Goal: Information Seeking & Learning: Check status

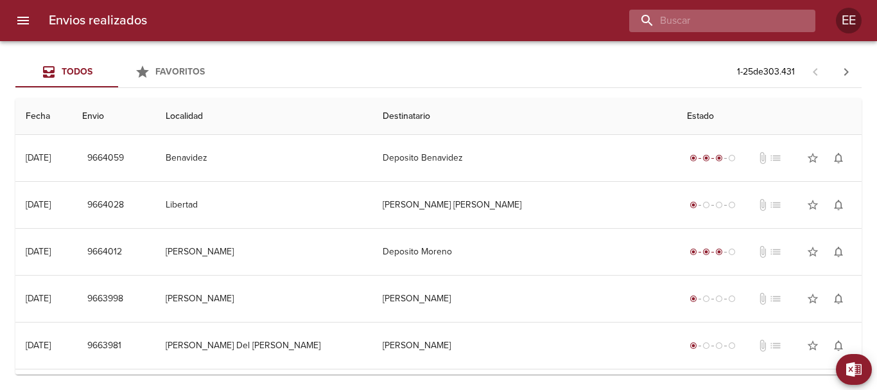
click at [734, 20] on input "buscar" at bounding box center [711, 21] width 164 height 22
type input "[PERSON_NAME]"
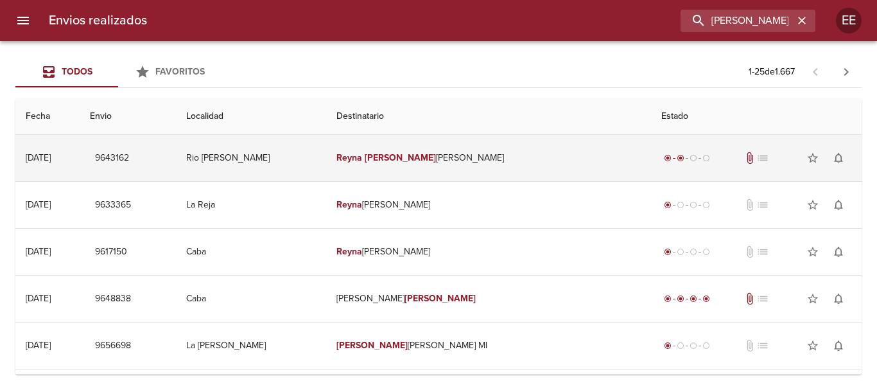
click at [436, 155] on em "[PERSON_NAME]" at bounding box center [400, 157] width 71 height 11
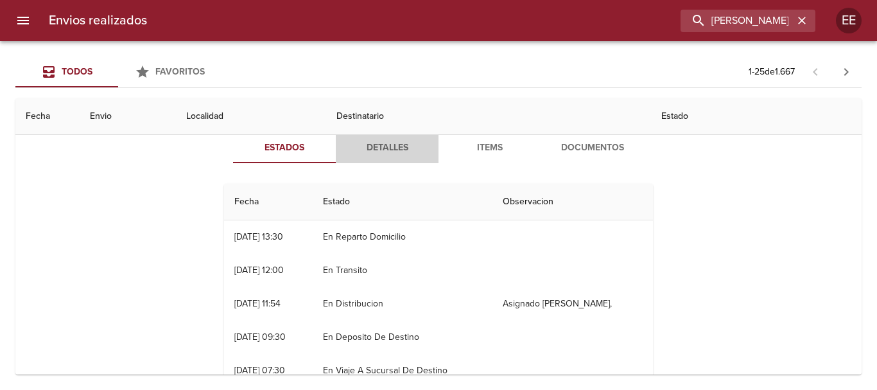
click at [387, 148] on span "Detalles" at bounding box center [387, 148] width 87 height 16
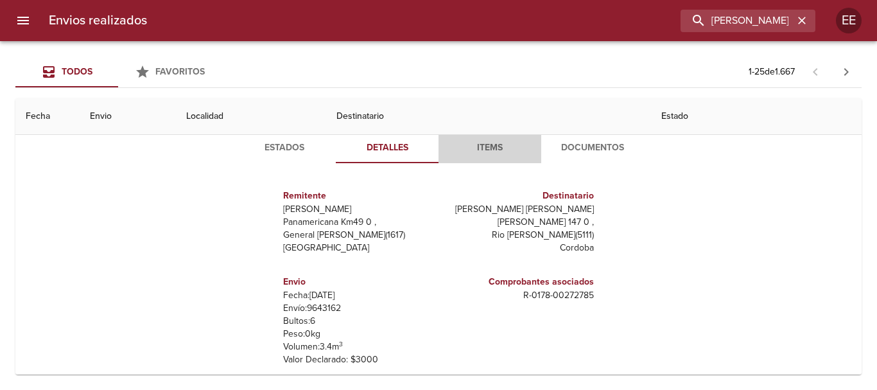
click at [487, 150] on span "Items" at bounding box center [489, 148] width 87 height 16
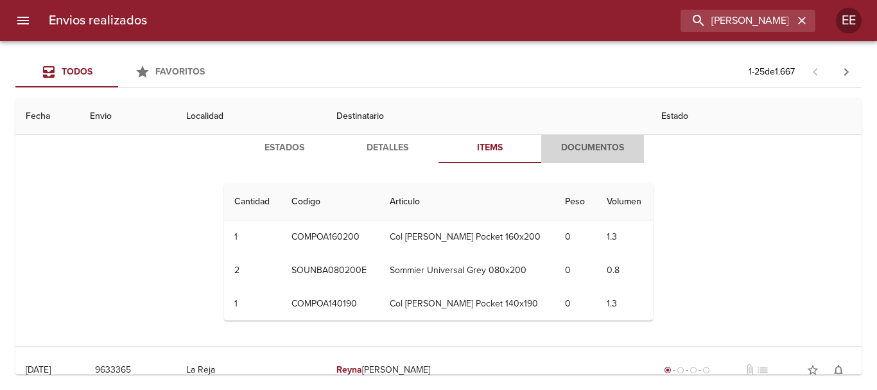
click at [586, 147] on span "Documentos" at bounding box center [592, 148] width 87 height 16
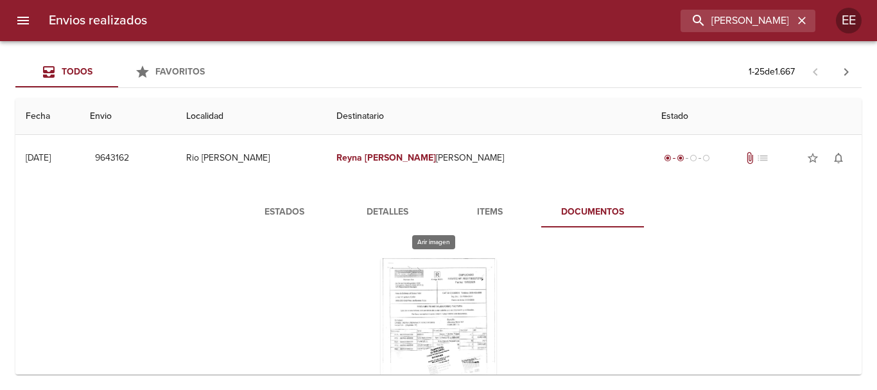
click at [448, 297] on div "Tabla de envíos del cliente" at bounding box center [439, 338] width 116 height 161
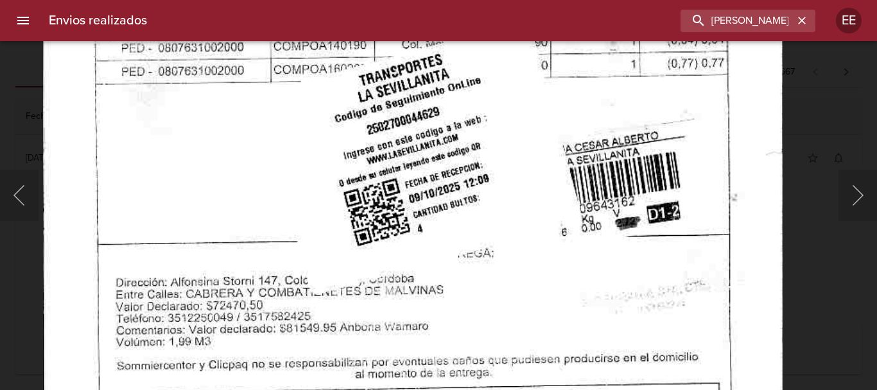
click at [496, 318] on img "Lightbox" at bounding box center [413, 3] width 740 height 1055
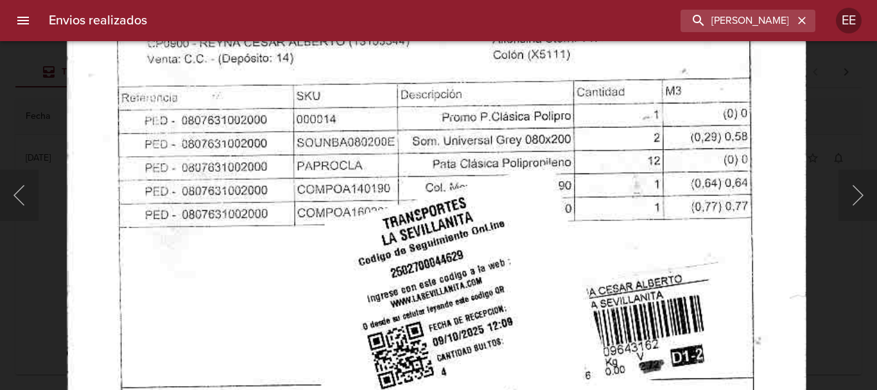
click at [510, 281] on img "Lightbox" at bounding box center [437, 146] width 740 height 1055
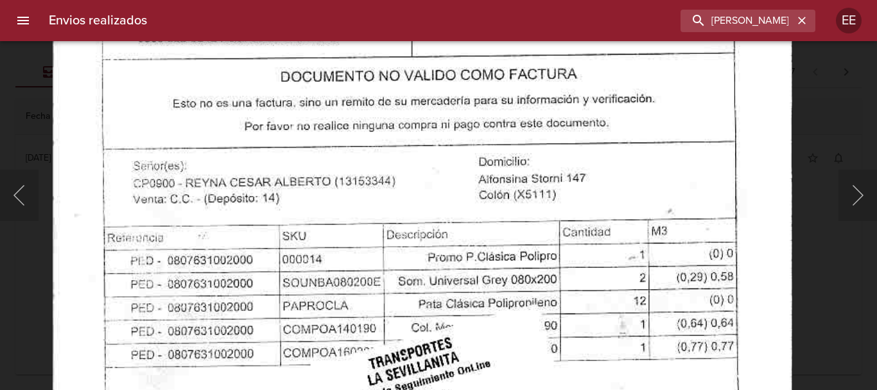
click at [487, 332] on img "Lightbox" at bounding box center [423, 286] width 740 height 1055
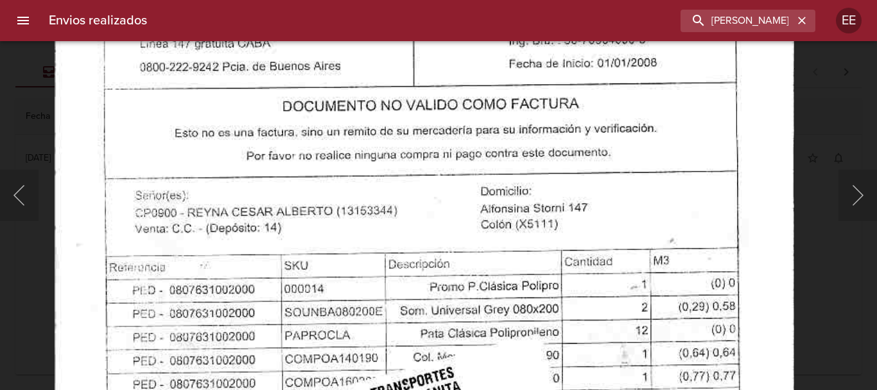
click at [487, 267] on img "Lightbox" at bounding box center [425, 316] width 740 height 1055
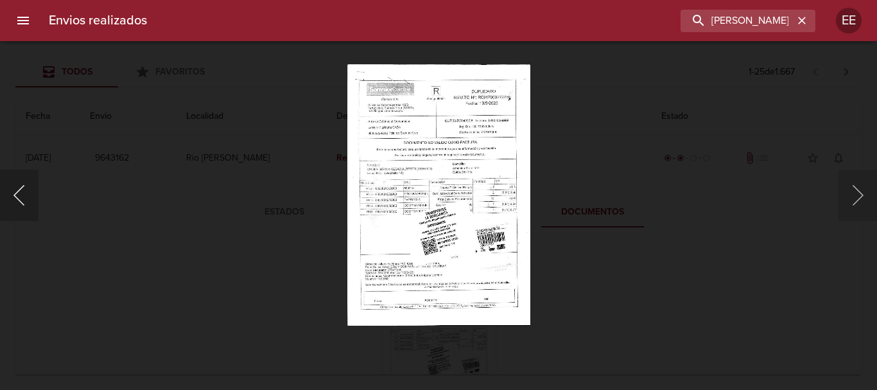
click at [24, 191] on button "Anterior" at bounding box center [19, 195] width 39 height 51
drag, startPoint x: 24, startPoint y: 193, endPoint x: 33, endPoint y: 193, distance: 9.0
click at [24, 193] on button "Anterior" at bounding box center [19, 195] width 39 height 51
click at [877, 203] on button "Siguiente" at bounding box center [858, 195] width 39 height 51
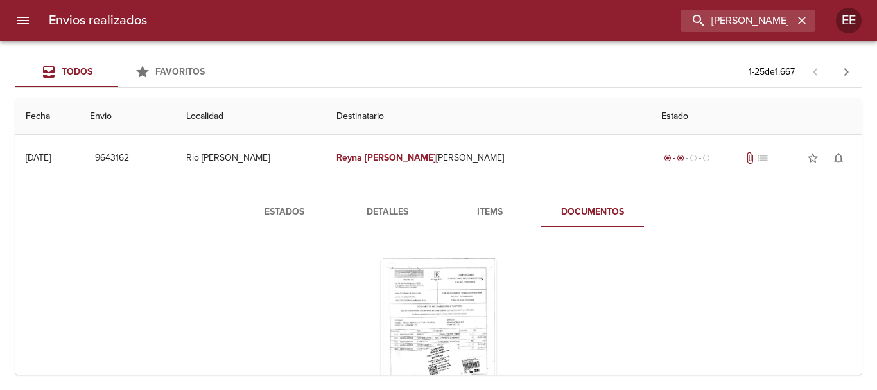
click at [271, 213] on span "Estados" at bounding box center [284, 212] width 87 height 16
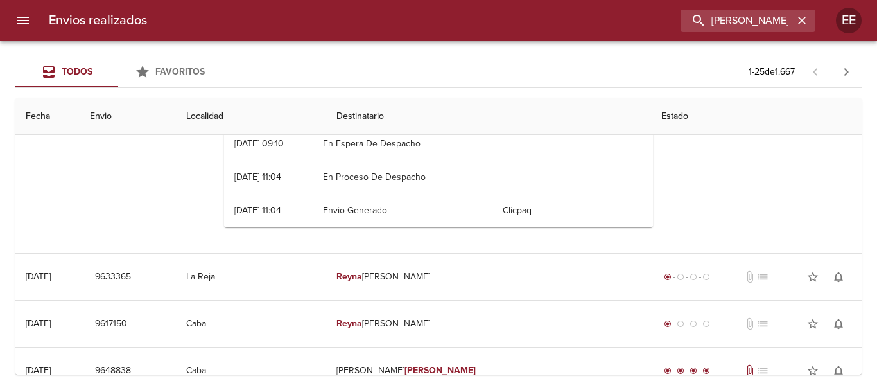
scroll to position [321, 0]
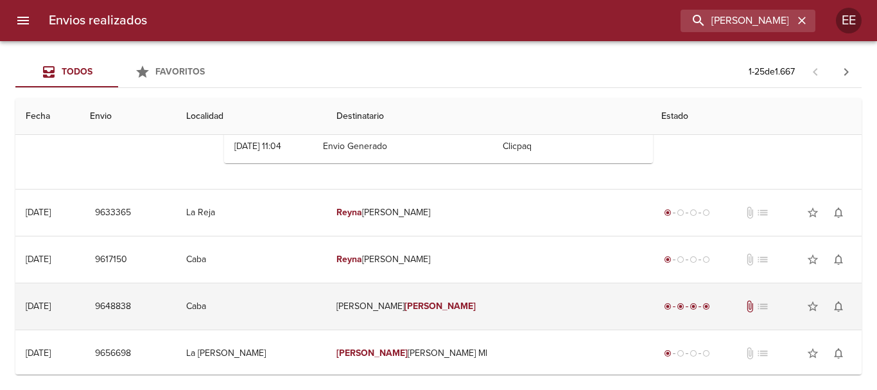
click at [412, 304] on td "[PERSON_NAME] [PERSON_NAME]" at bounding box center [488, 306] width 325 height 46
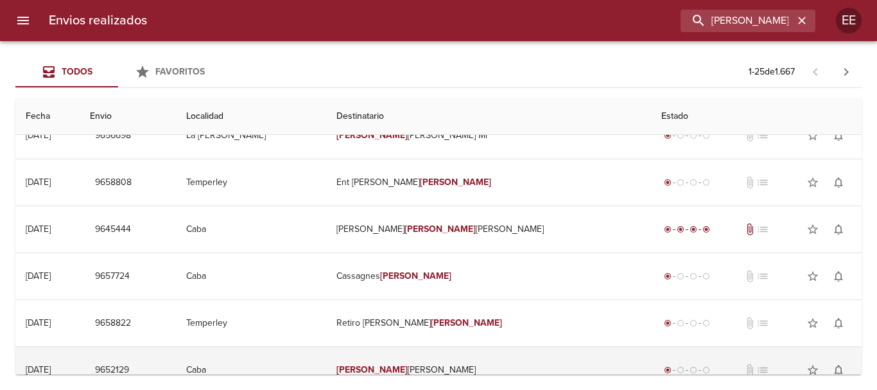
scroll to position [963, 0]
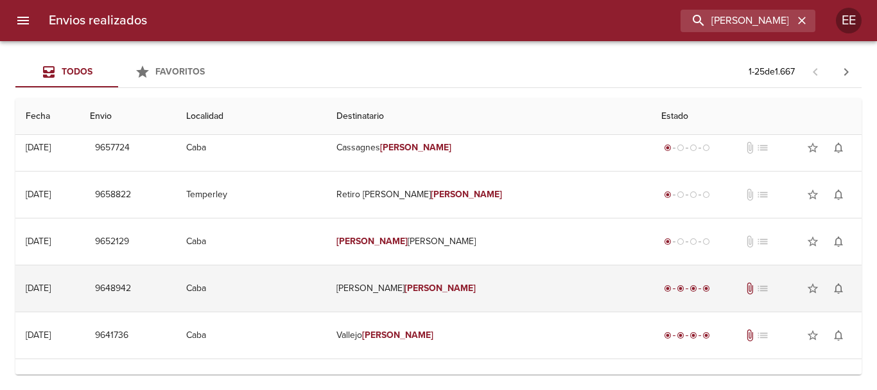
click at [428, 290] on td "[PERSON_NAME] [PERSON_NAME]" at bounding box center [488, 288] width 325 height 46
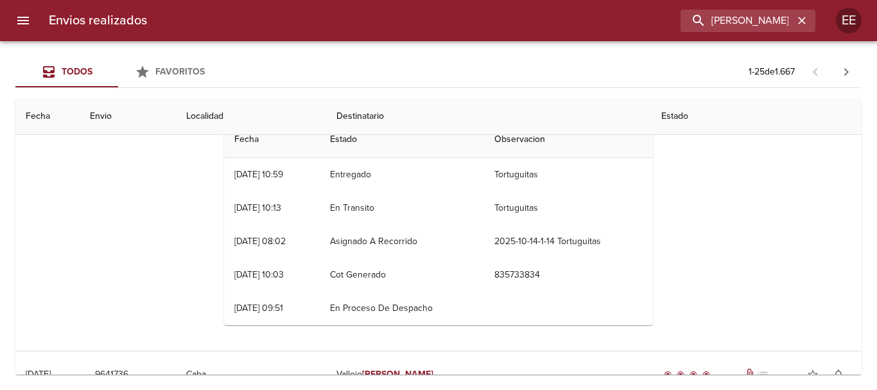
scroll to position [1413, 0]
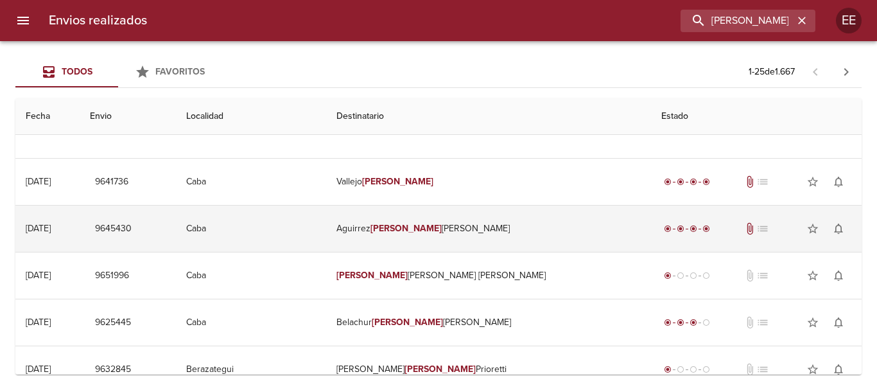
click at [442, 230] on em "[PERSON_NAME]" at bounding box center [406, 228] width 71 height 11
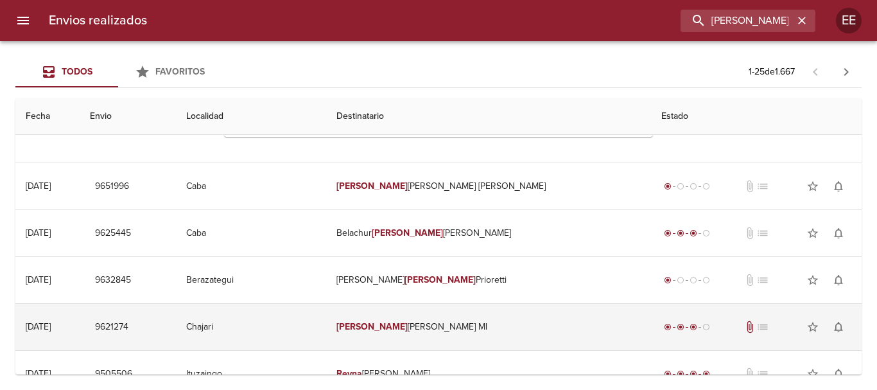
scroll to position [1927, 0]
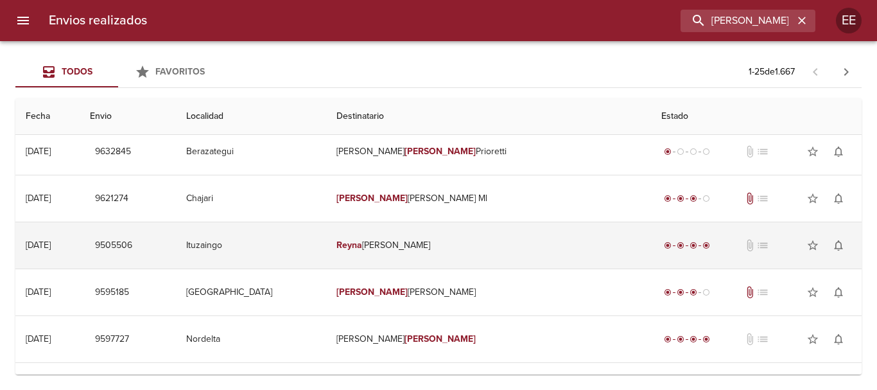
click at [432, 245] on td "[PERSON_NAME] [PERSON_NAME]" at bounding box center [488, 245] width 325 height 46
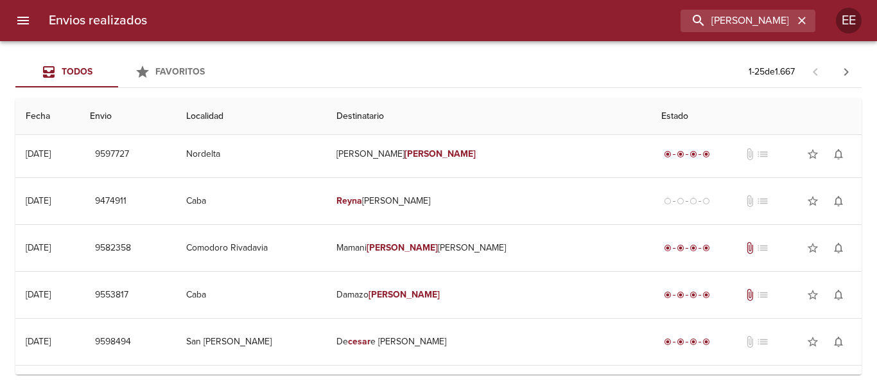
scroll to position [2479, 0]
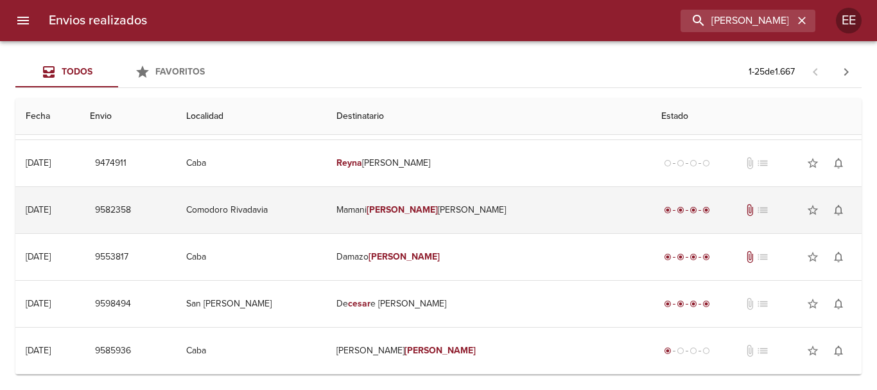
click at [438, 207] on em "[PERSON_NAME]" at bounding box center [402, 209] width 71 height 11
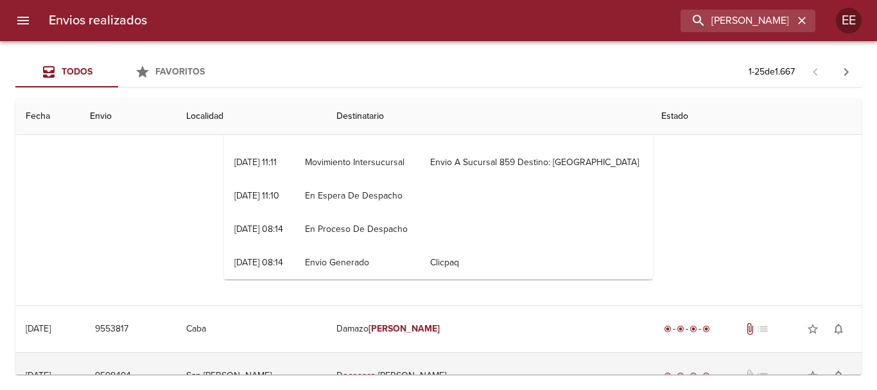
scroll to position [2807, 0]
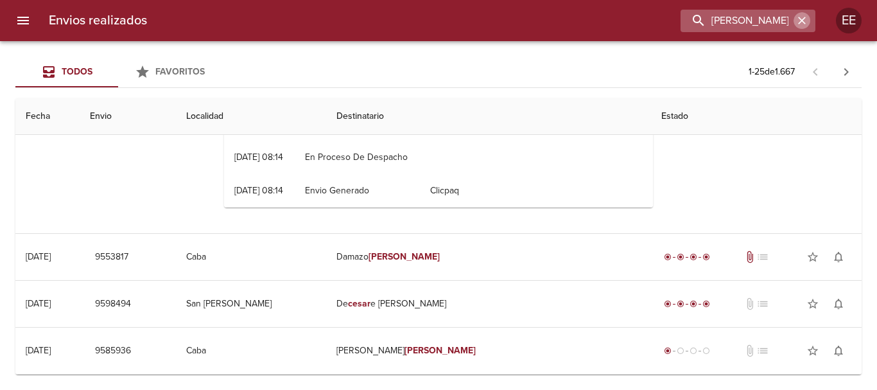
click at [798, 20] on icon "button" at bounding box center [802, 20] width 13 height 13
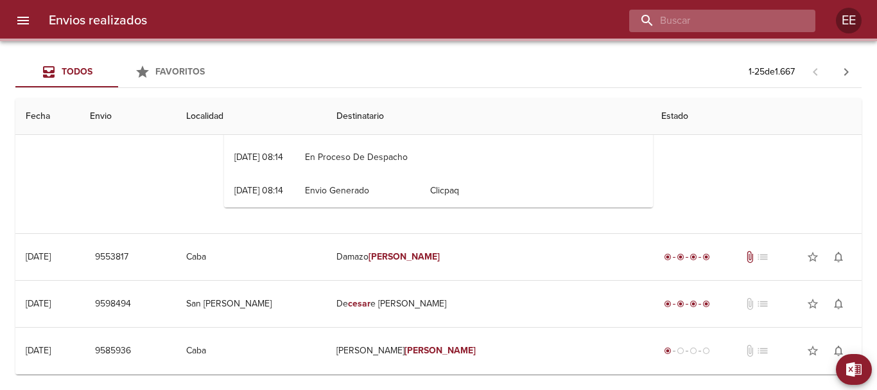
click at [739, 20] on input "buscar" at bounding box center [711, 21] width 164 height 22
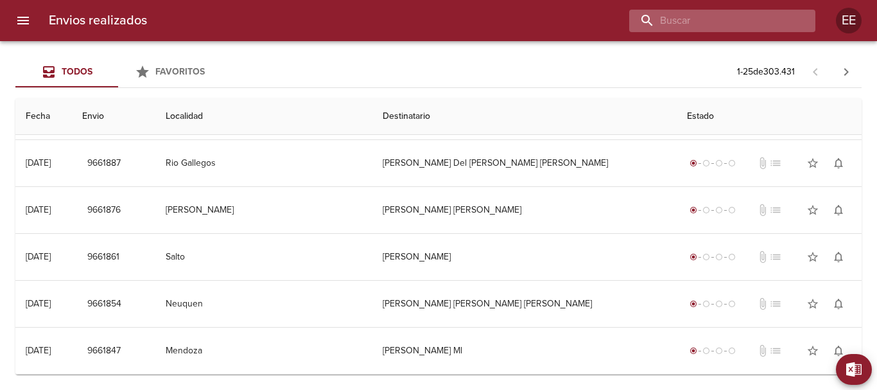
scroll to position [260, 0]
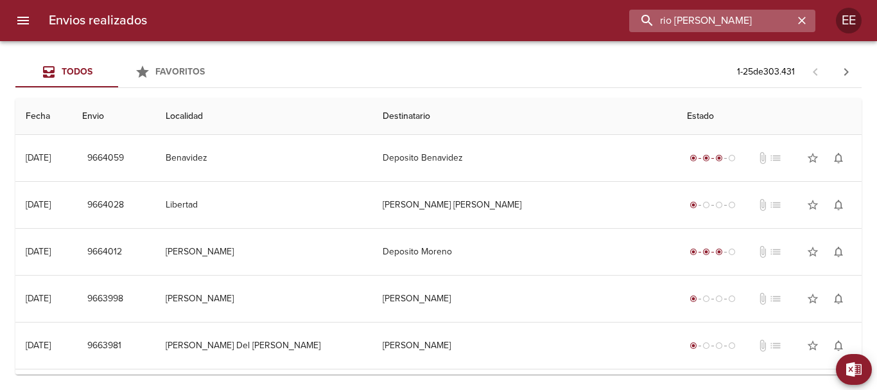
type input "rio [PERSON_NAME]"
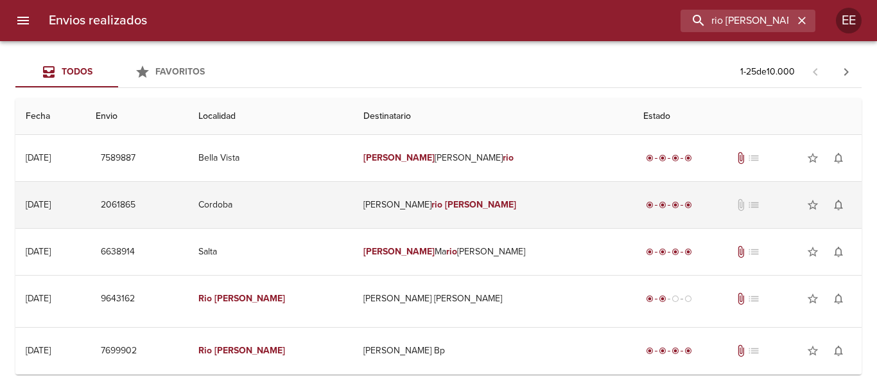
click at [401, 204] on td "[PERSON_NAME] [PERSON_NAME]" at bounding box center [492, 205] width 279 height 46
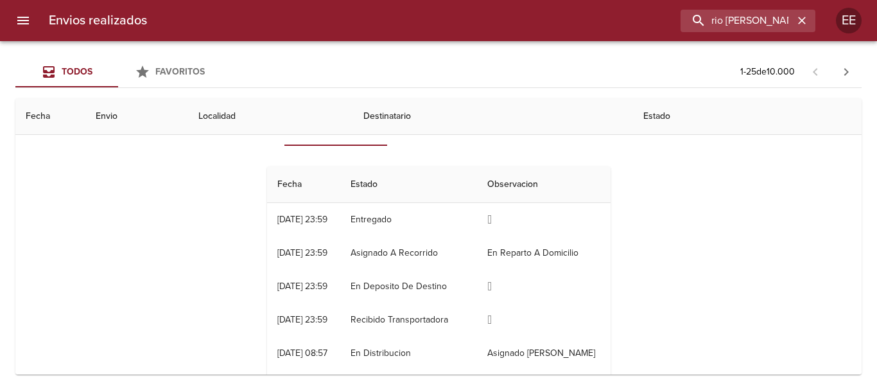
scroll to position [0, 0]
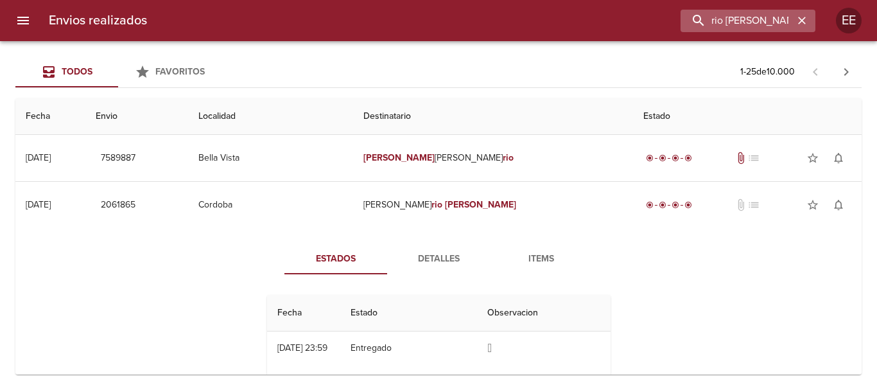
click at [805, 17] on icon "button" at bounding box center [802, 20] width 13 height 13
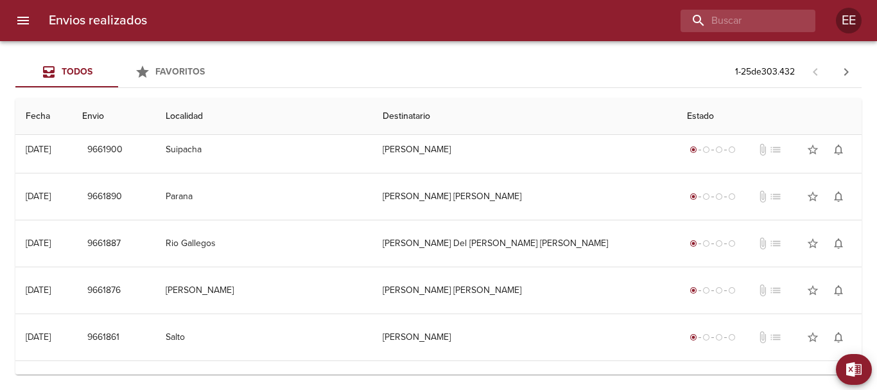
scroll to position [933, 0]
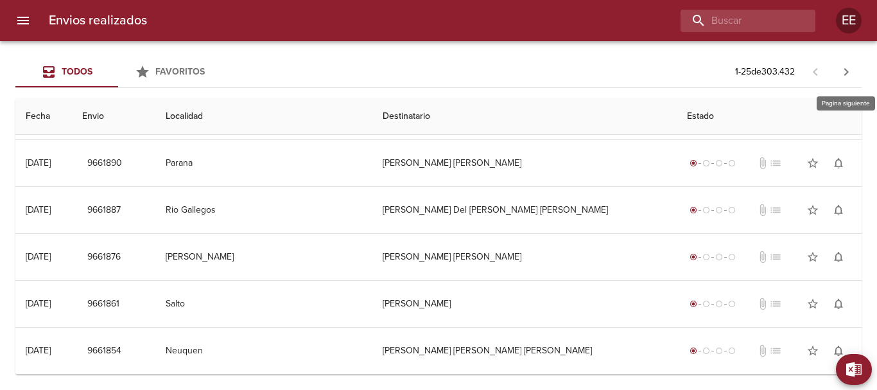
click at [847, 73] on icon "button" at bounding box center [847, 72] width 4 height 8
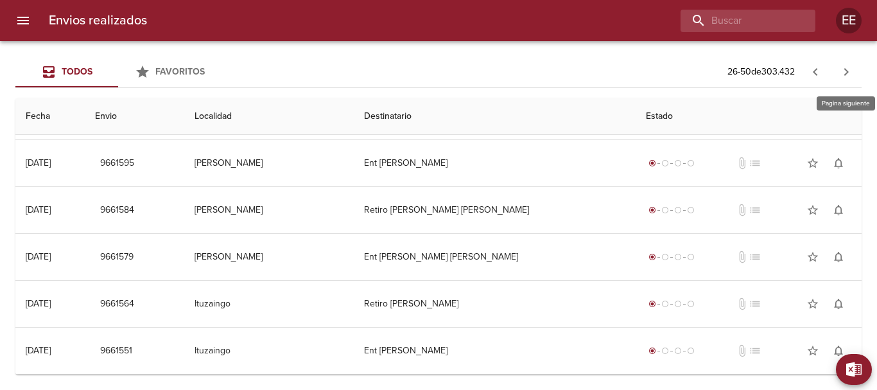
click at [841, 76] on icon "button" at bounding box center [846, 71] width 15 height 15
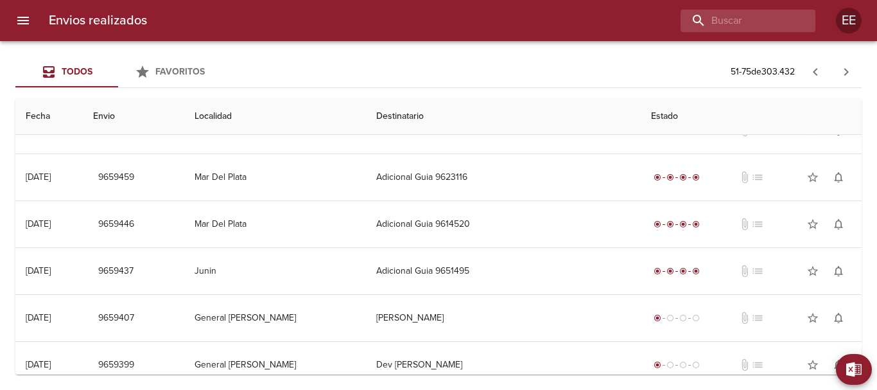
scroll to position [385, 0]
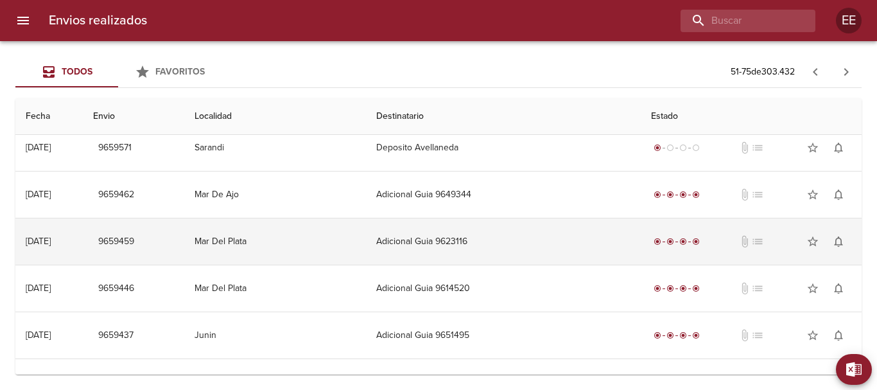
click at [450, 240] on td "Adicional Guia 9623116" at bounding box center [503, 241] width 275 height 46
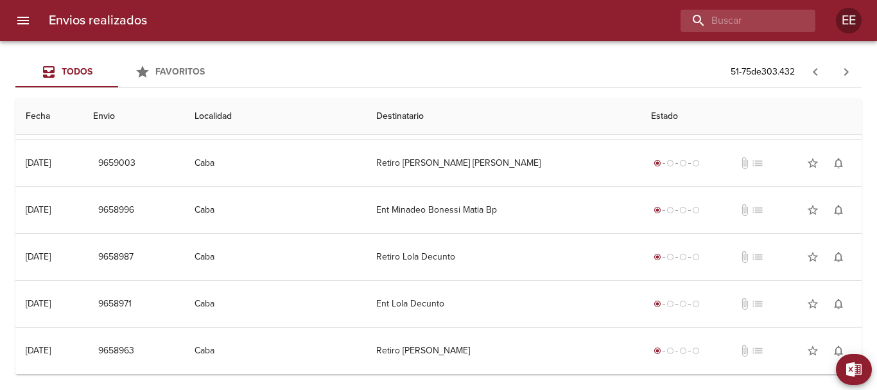
scroll to position [777, 0]
